Goal: Transaction & Acquisition: Obtain resource

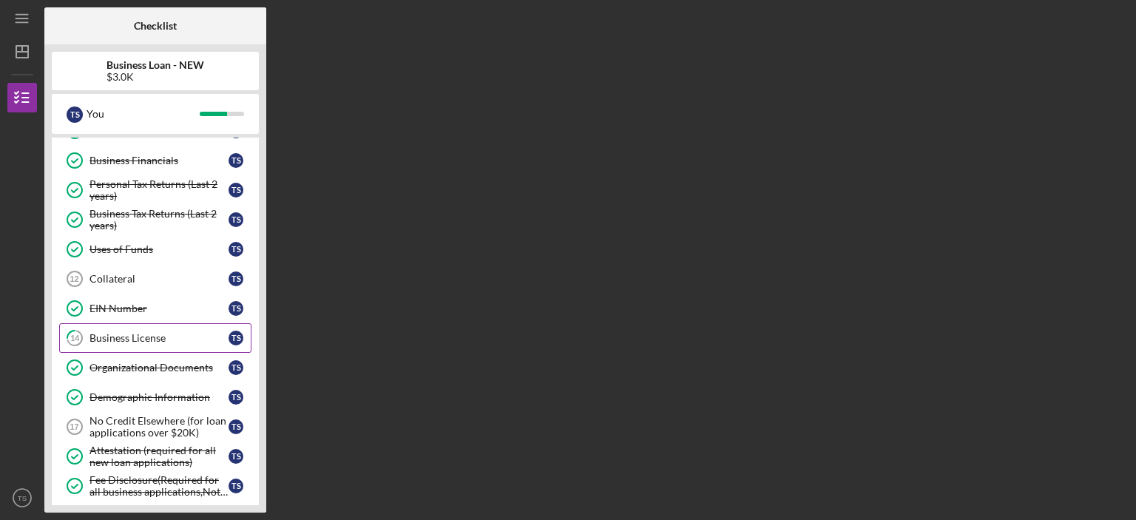
scroll to position [222, 0]
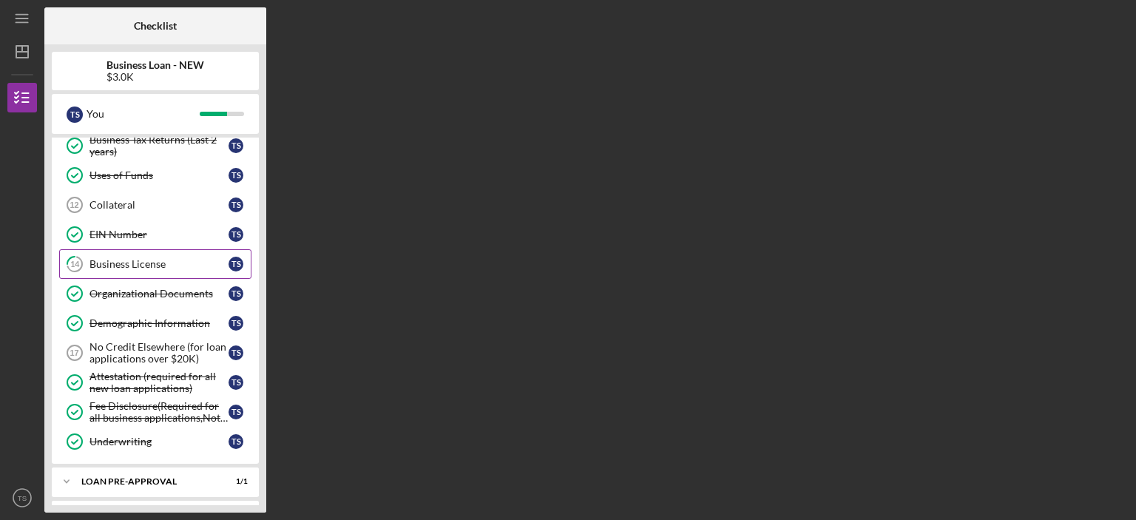
click at [183, 263] on div "Business License" at bounding box center [159, 264] width 139 height 12
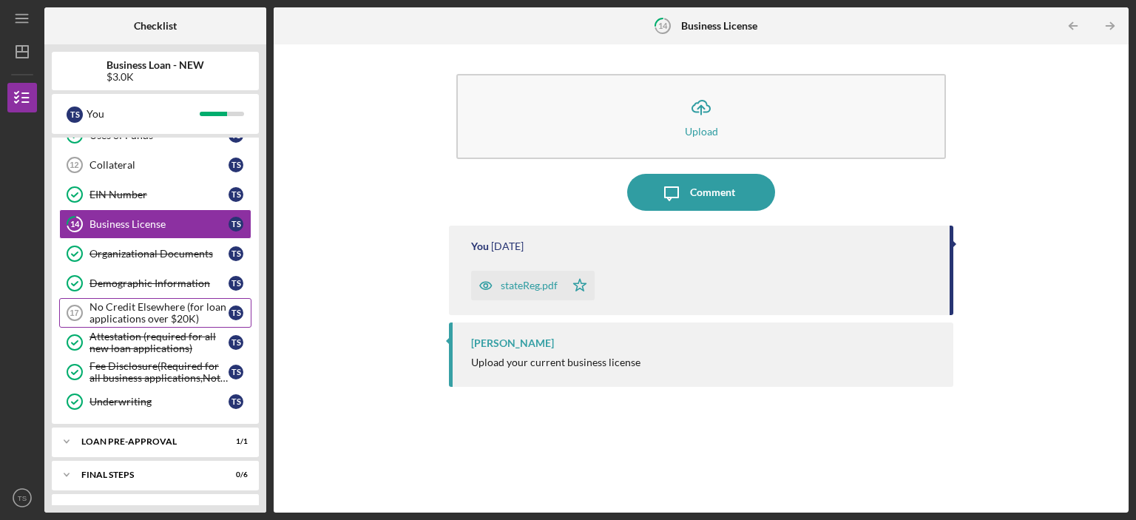
scroll to position [283, 0]
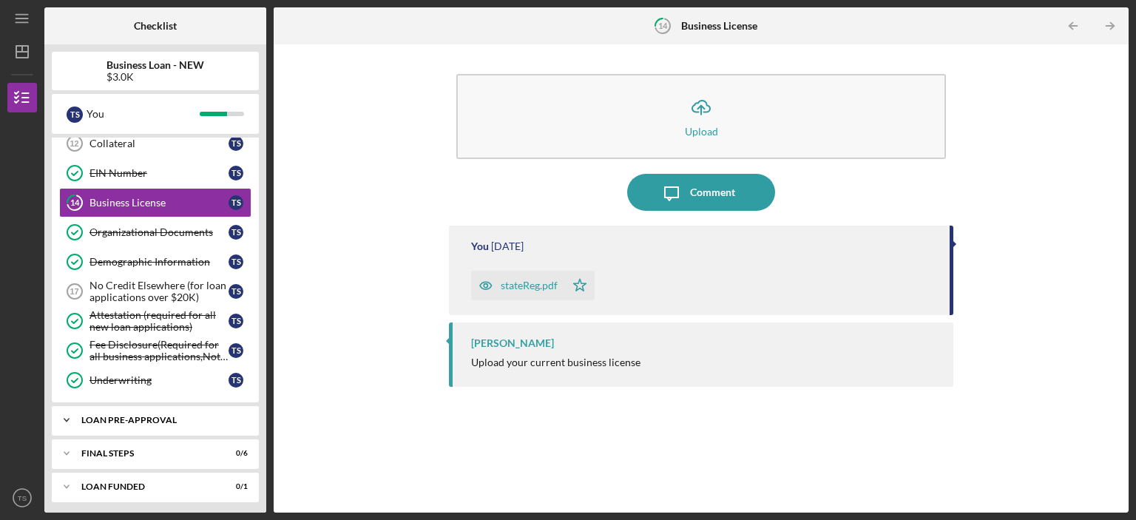
click at [142, 416] on div "LOAN PRE-APPROVAL" at bounding box center [160, 420] width 159 height 9
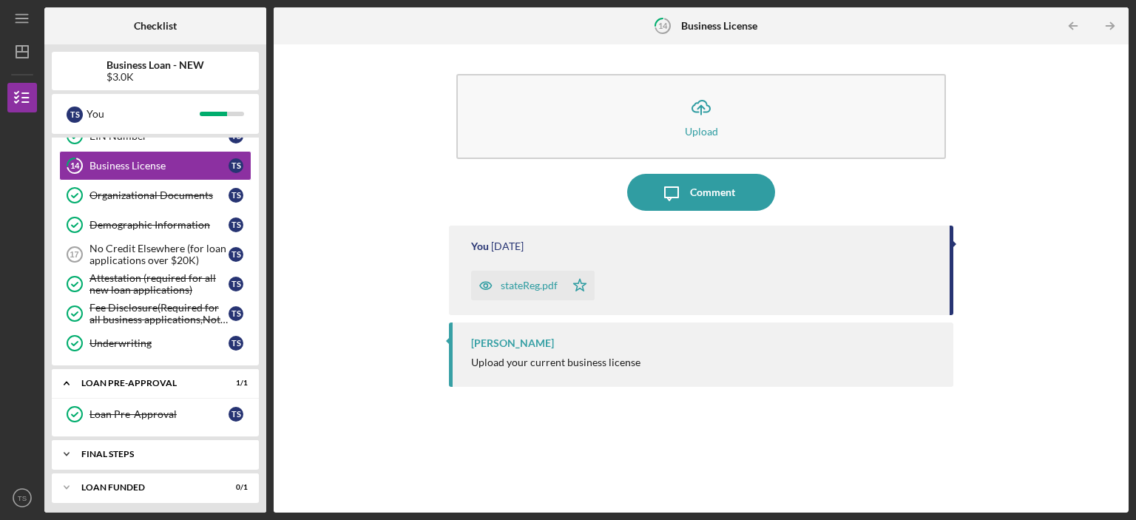
click at [130, 450] on div "FINAL STEPS" at bounding box center [160, 454] width 159 height 9
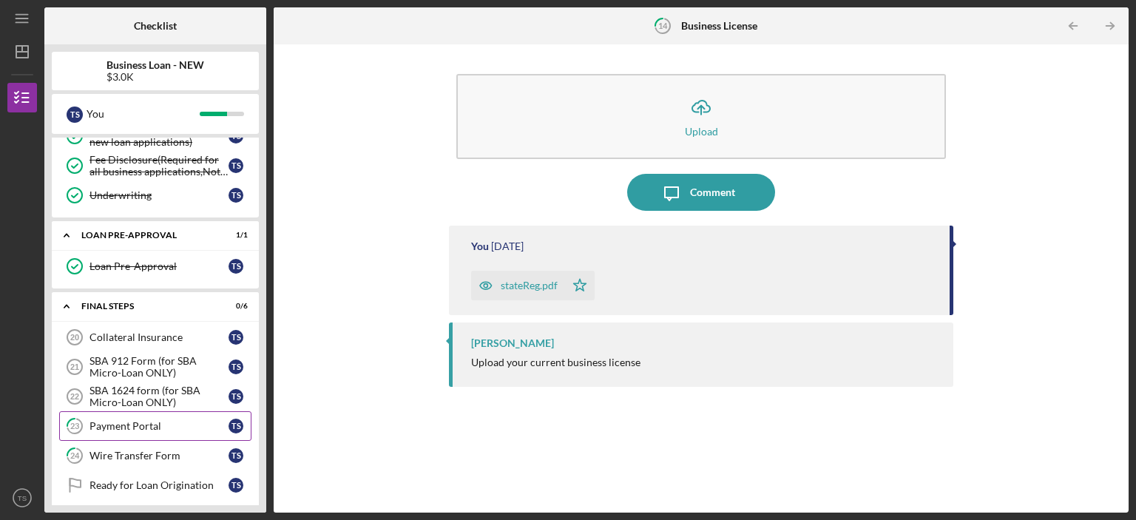
scroll to position [504, 0]
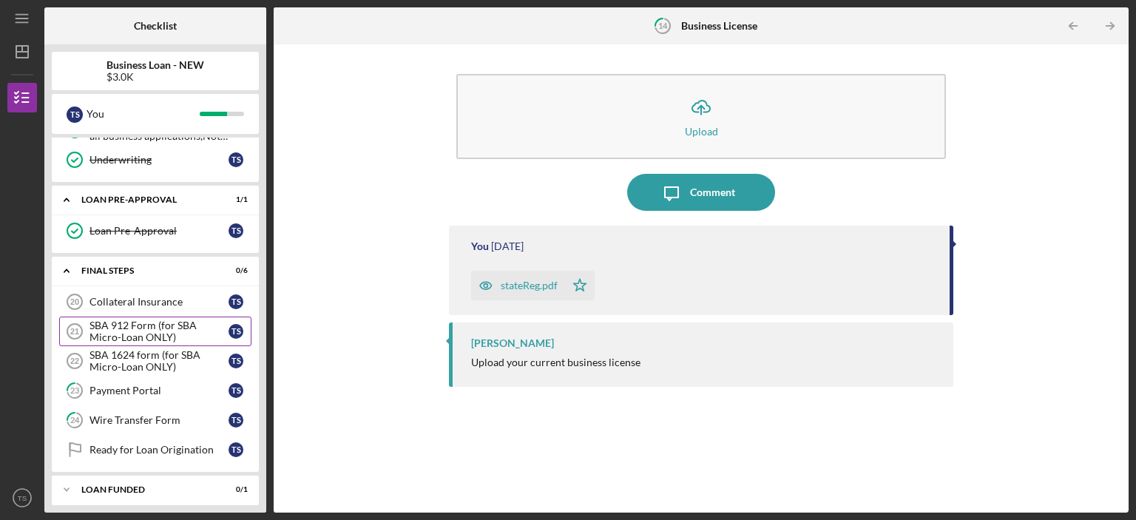
click at [186, 331] on div "SBA 912 Form (for SBA Micro-Loan ONLY)" at bounding box center [159, 332] width 139 height 24
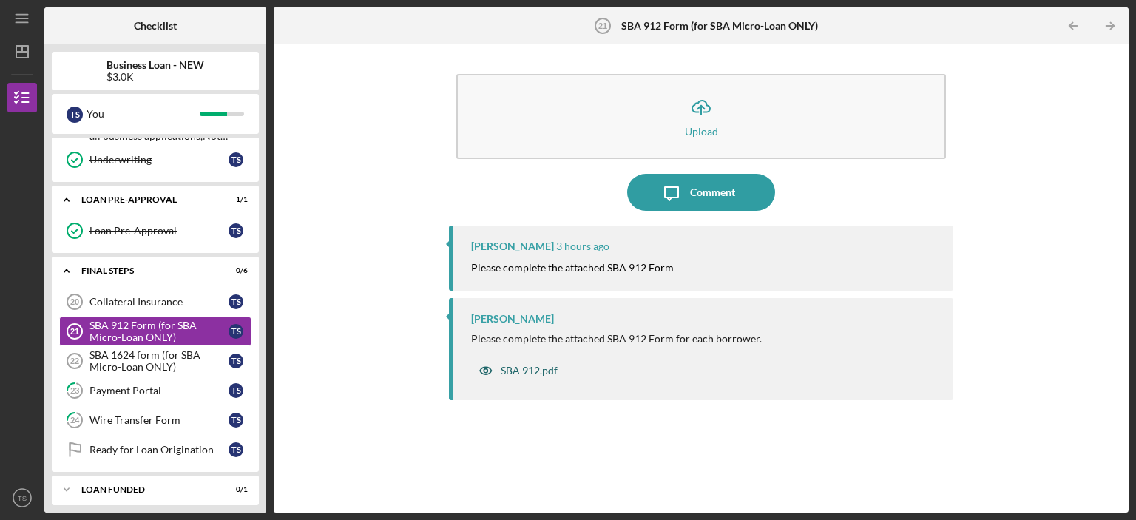
click at [546, 370] on div "SBA 912.pdf" at bounding box center [529, 371] width 57 height 12
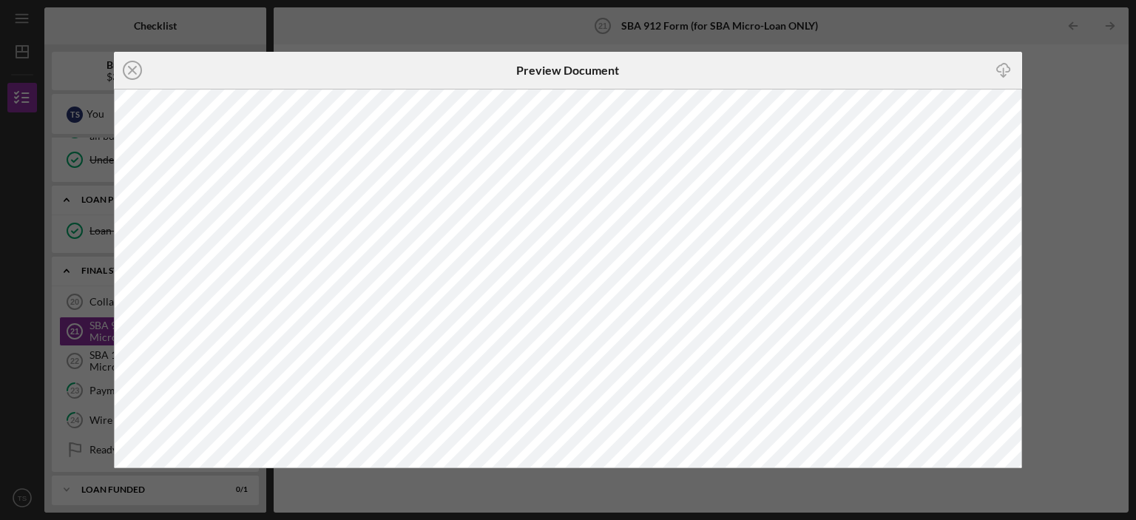
click at [1005, 71] on icon "Icon/Download" at bounding box center [1004, 70] width 33 height 33
click at [127, 74] on icon "Icon/Close" at bounding box center [132, 70] width 37 height 37
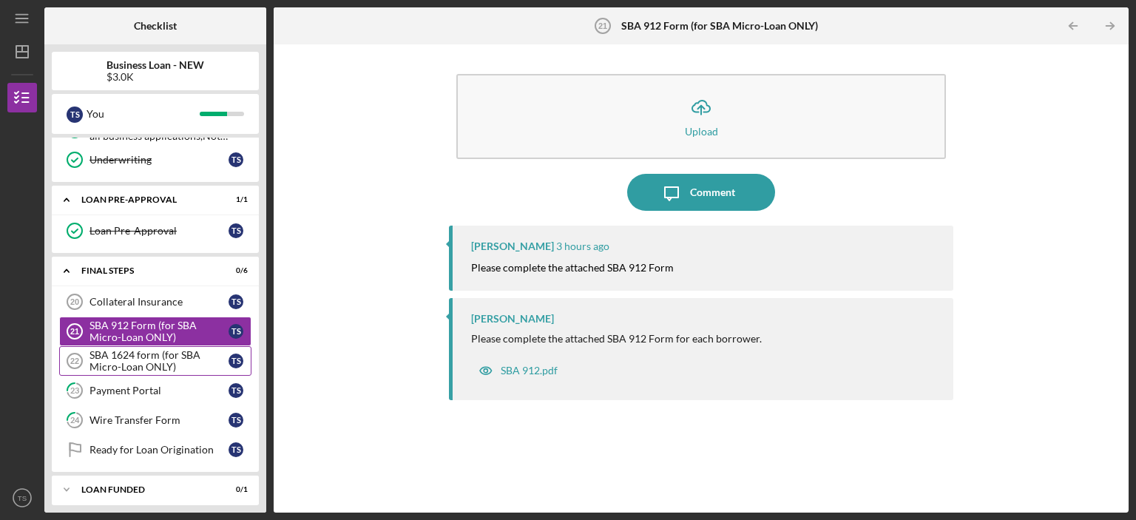
click at [151, 357] on div "SBA 1624 form (for SBA Micro-Loan ONLY)" at bounding box center [159, 361] width 139 height 24
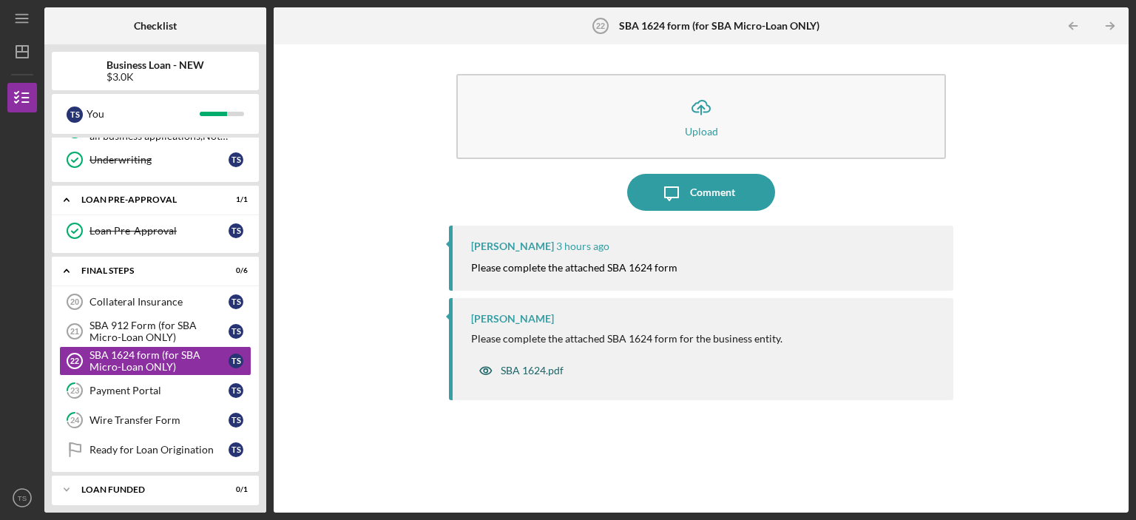
click at [540, 374] on div "SBA 1624.pdf" at bounding box center [532, 371] width 63 height 12
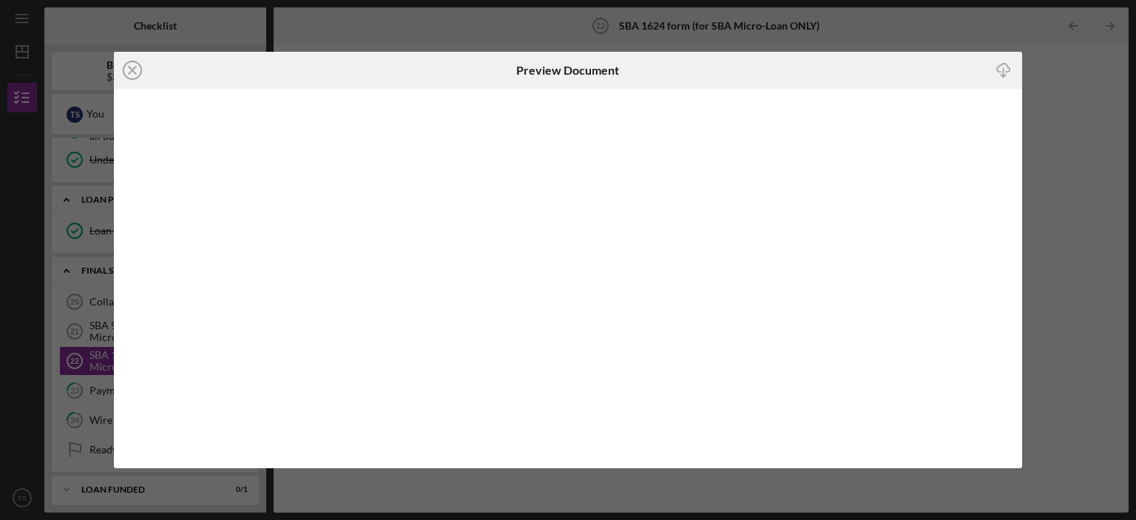
click at [1007, 72] on icon "button" at bounding box center [1003, 68] width 13 height 8
